Goal: Register for event/course

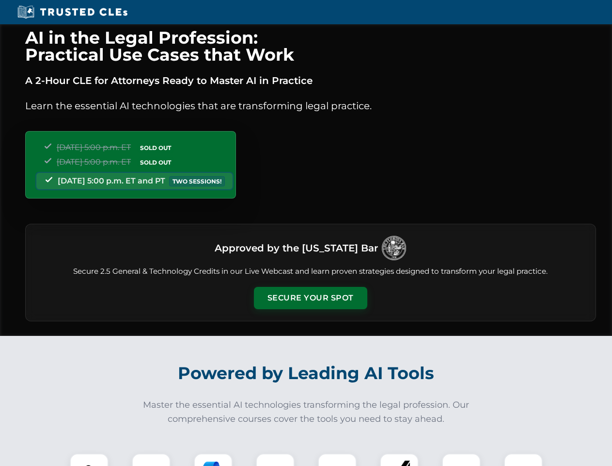
click at [310, 298] on button "Secure Your Spot" at bounding box center [310, 298] width 113 height 22
click at [89, 459] on img at bounding box center [89, 472] width 28 height 28
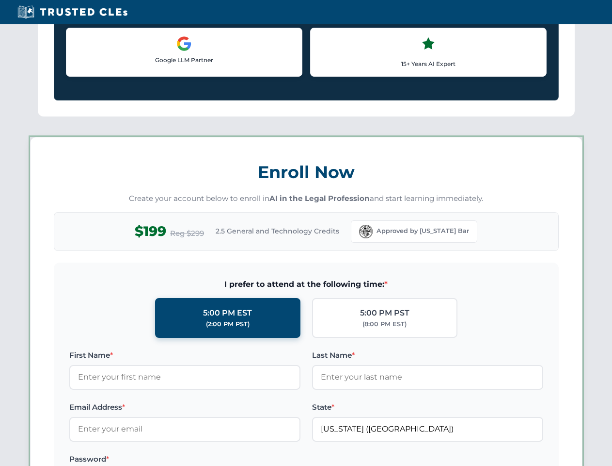
click at [213, 459] on label "Password *" at bounding box center [184, 459] width 231 height 12
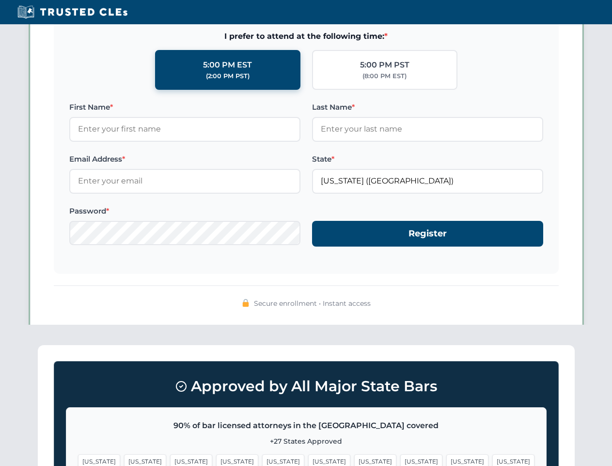
click at [447, 459] on span "[US_STATE]" at bounding box center [468, 461] width 42 height 14
